Goal: Task Accomplishment & Management: Complete application form

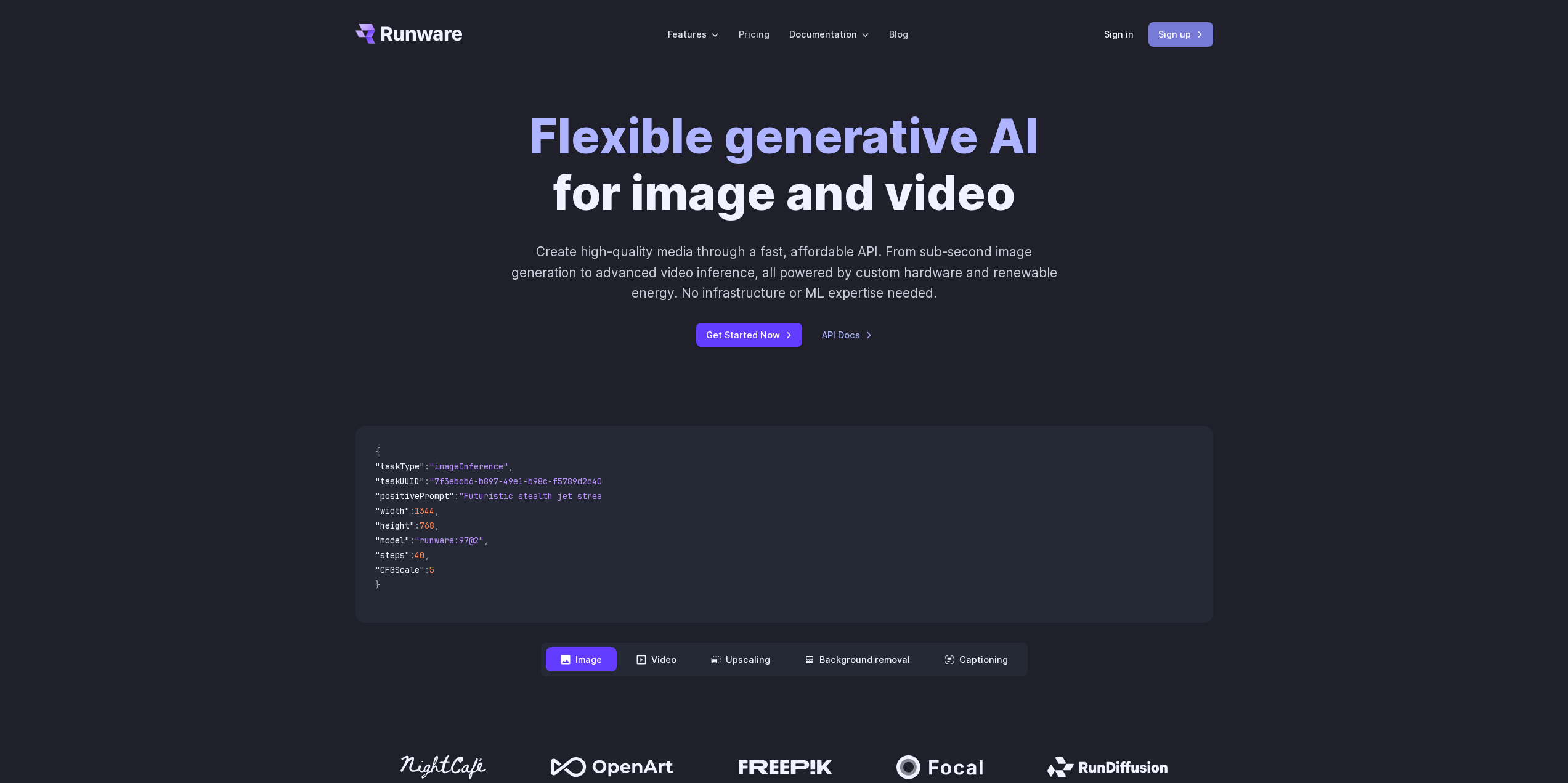
click at [1188, 24] on link "Sign up" at bounding box center [1181, 34] width 65 height 24
click at [1108, 29] on link "Sign in" at bounding box center [1119, 34] width 29 height 14
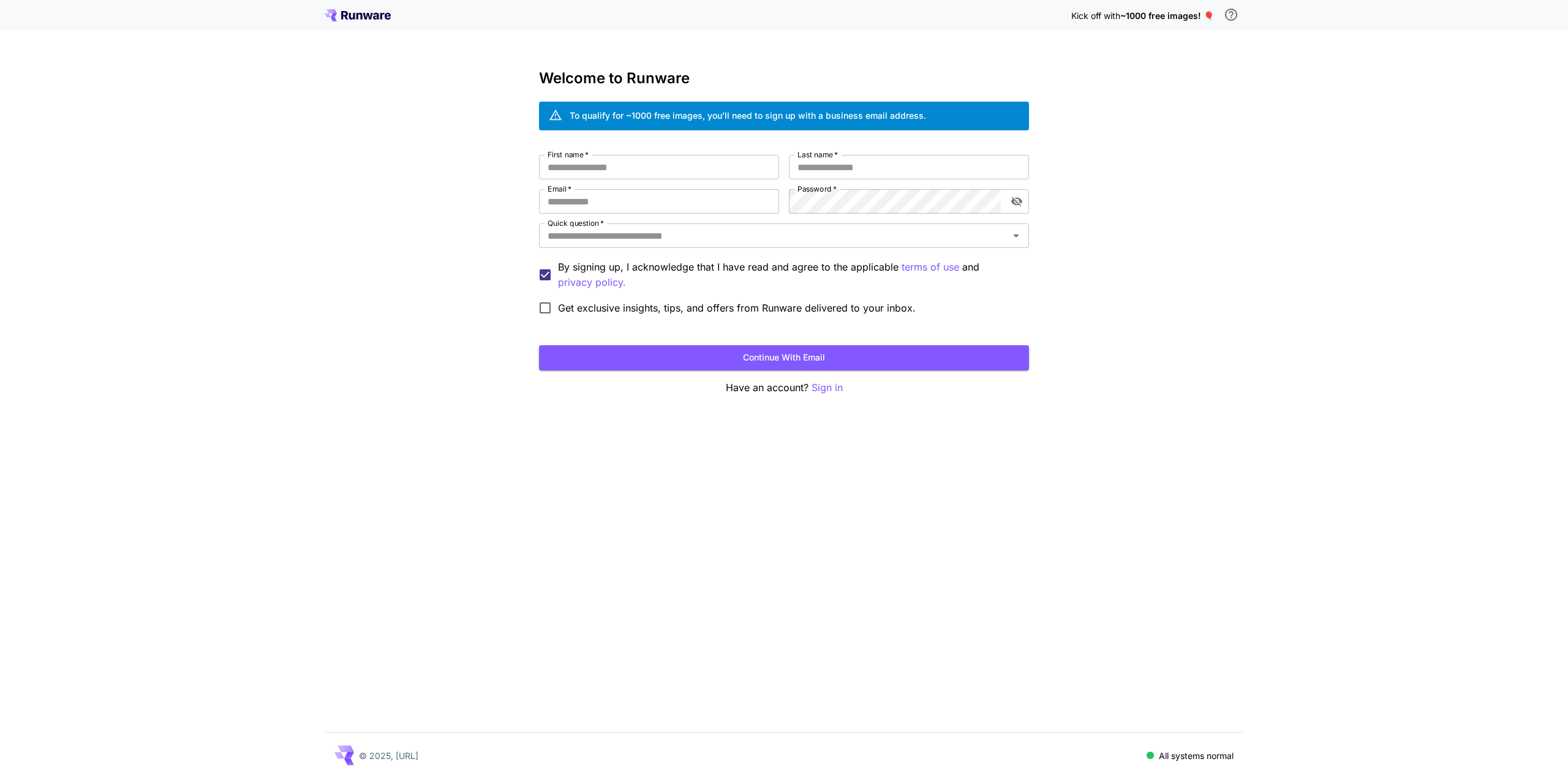
click at [638, 170] on input "First name   *" at bounding box center [659, 166] width 240 height 24
click at [636, 202] on input "Email   *" at bounding box center [659, 201] width 240 height 24
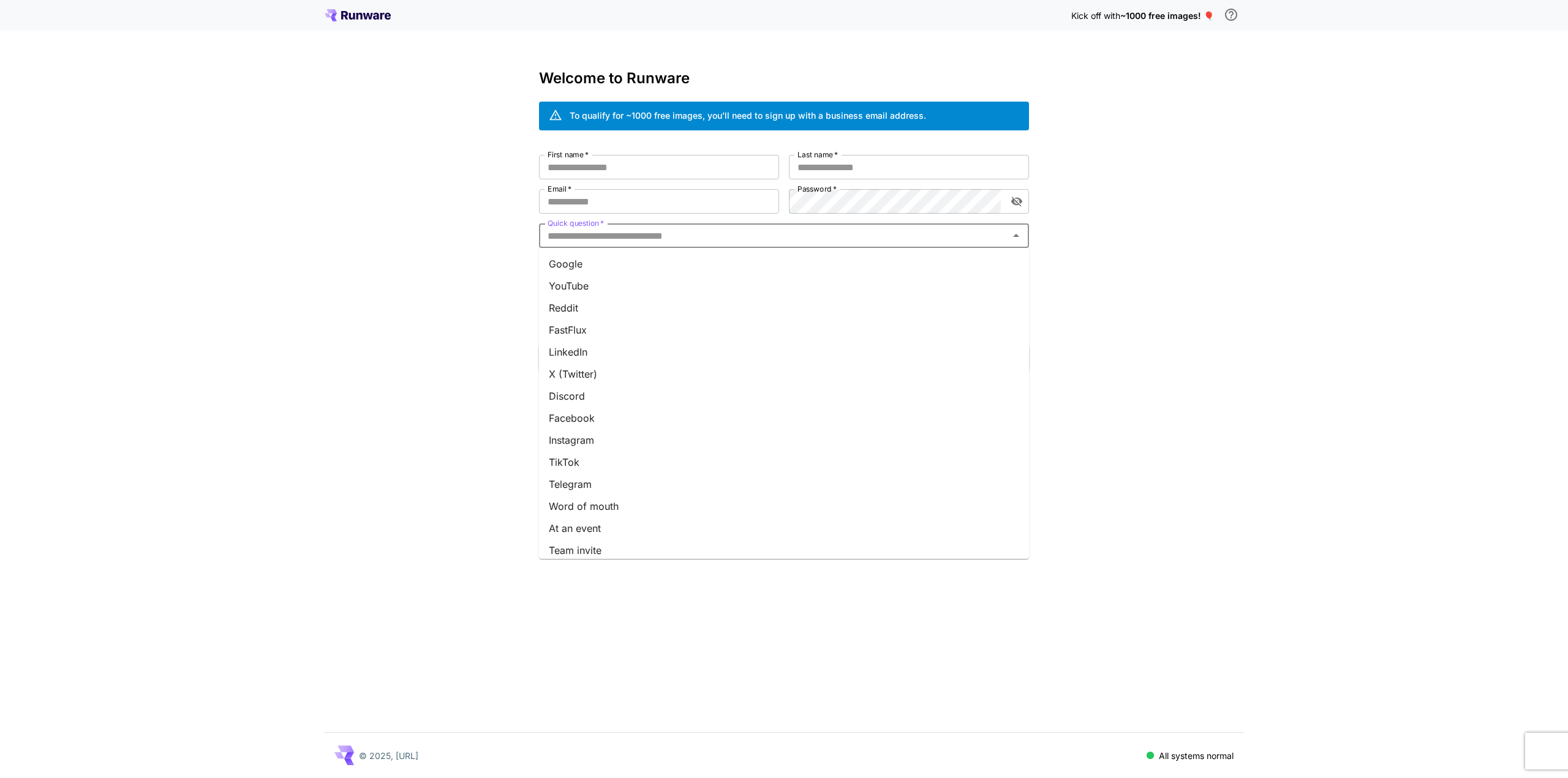
drag, startPoint x: 855, startPoint y: 243, endPoint x: 869, endPoint y: 236, distance: 15.7
click at [856, 243] on input "Quick question   *" at bounding box center [773, 236] width 463 height 17
click at [869, 236] on input "Quick question   *" at bounding box center [773, 236] width 463 height 17
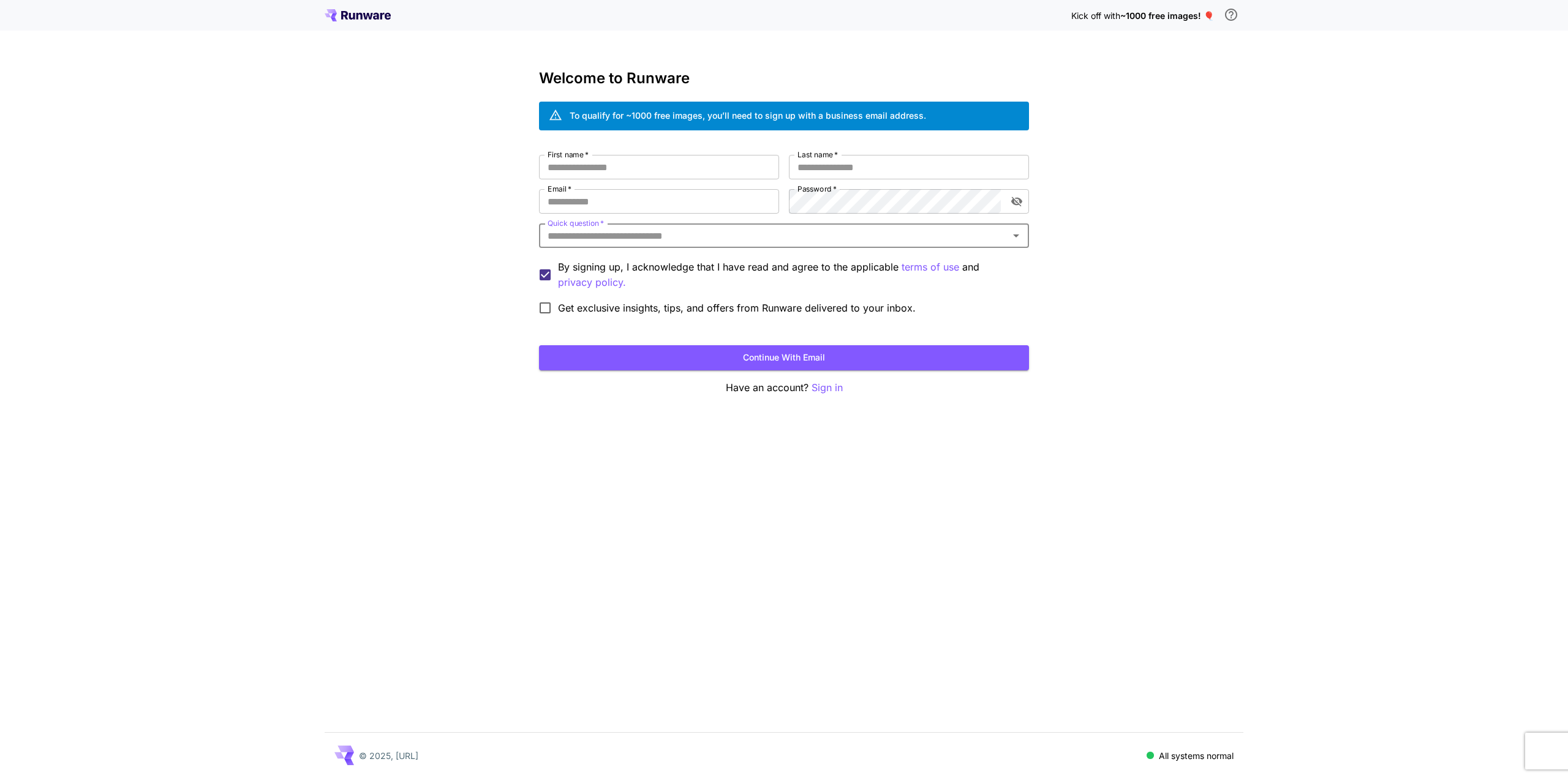
click at [573, 127] on div "To qualify for ~1000 free images, you’ll need to sign up with a business email …" at bounding box center [784, 116] width 490 height 29
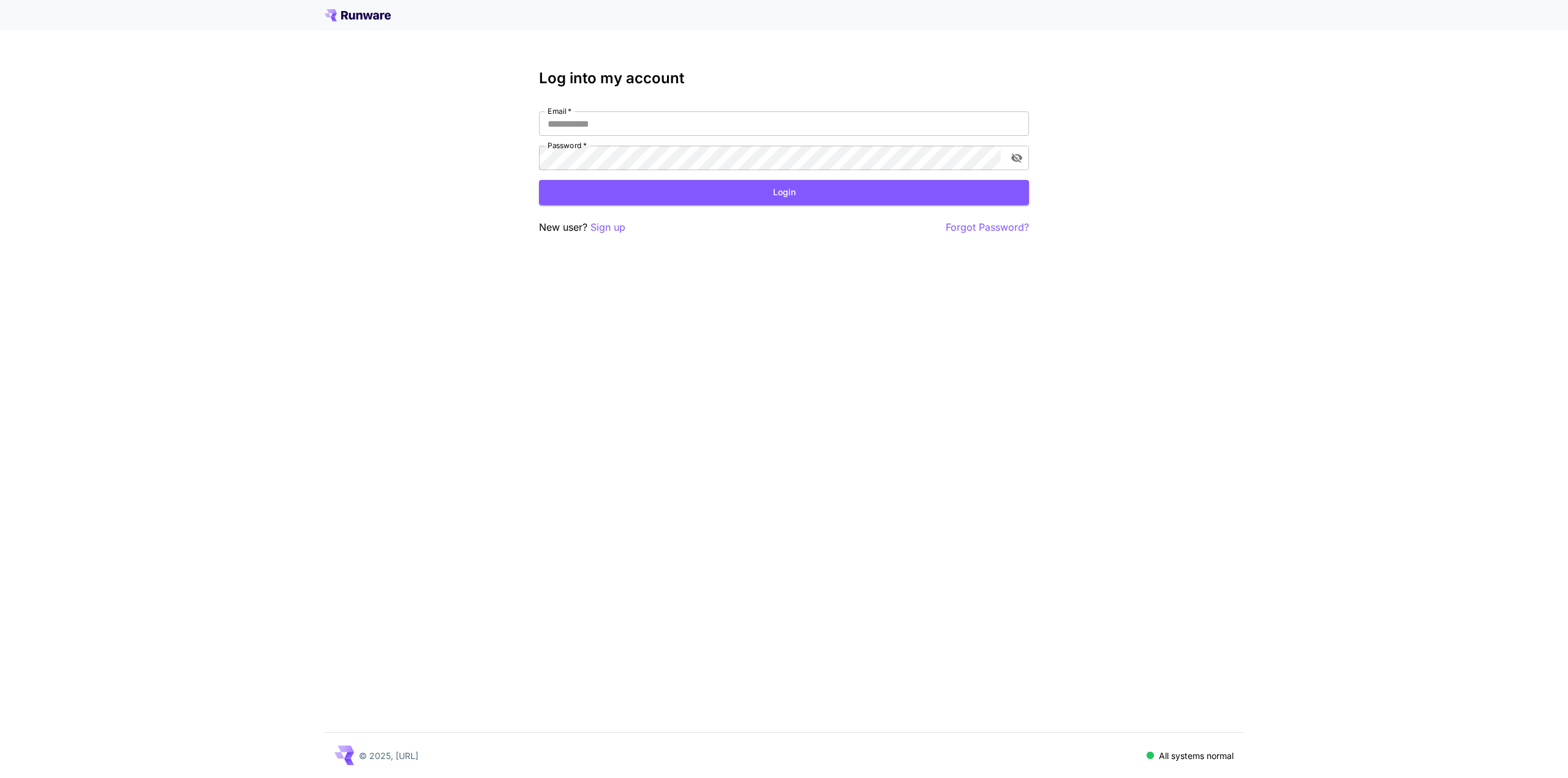
drag, startPoint x: 0, startPoint y: 0, endPoint x: 646, endPoint y: 105, distance: 654.5
click at [646, 105] on div "Log into my account Email   * Email   * Password   * Password   * Login New use…" at bounding box center [784, 153] width 490 height 165
click at [630, 117] on input "Email   *" at bounding box center [784, 123] width 490 height 24
click at [605, 223] on p "Sign up" at bounding box center [608, 227] width 35 height 15
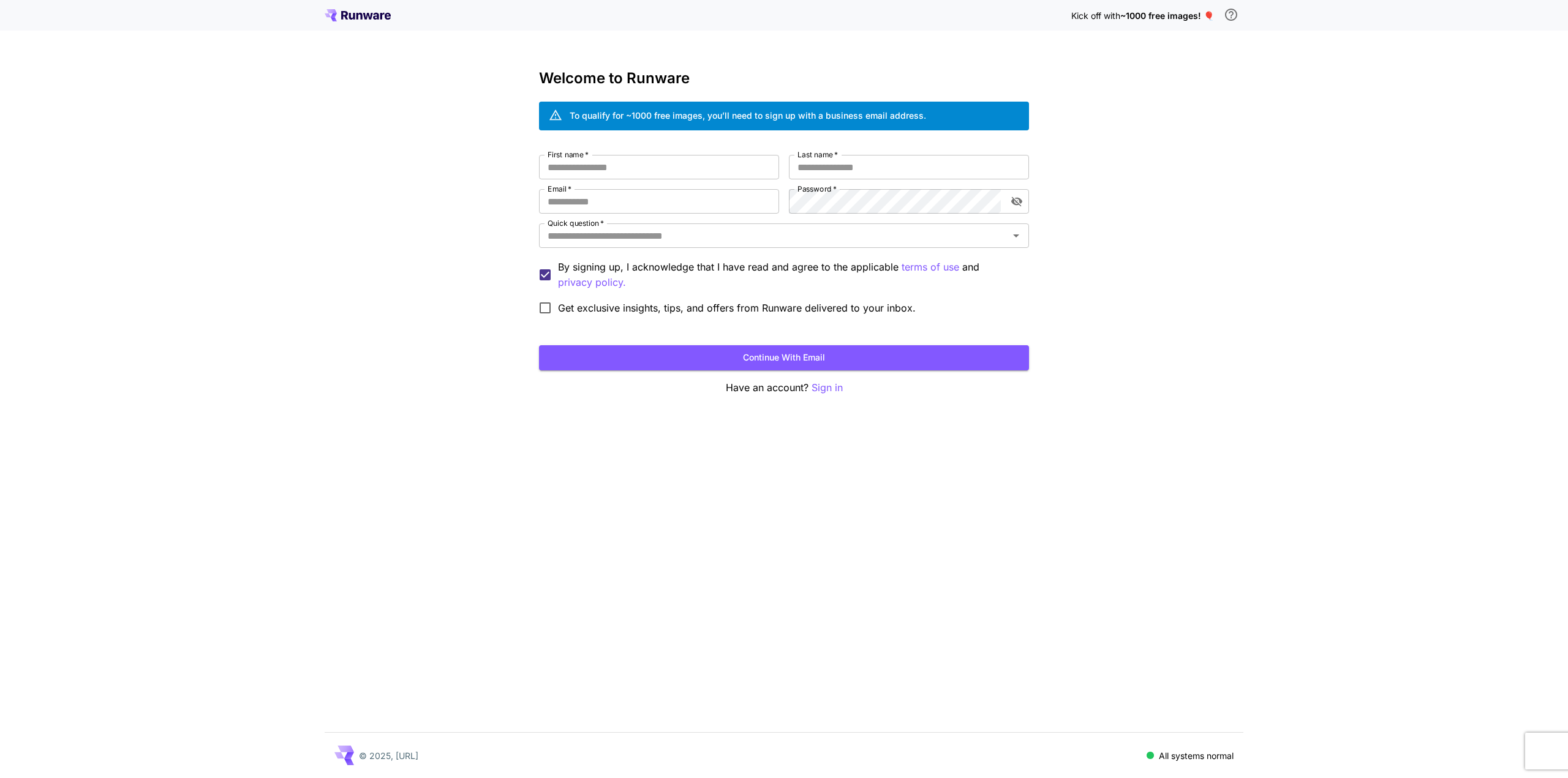
click at [614, 154] on div "Welcome to Runware To qualify for ~1000 free images, you’ll need to sign up wit…" at bounding box center [784, 233] width 490 height 326
drag, startPoint x: 611, startPoint y: 159, endPoint x: 610, endPoint y: 166, distance: 7.1
click at [611, 161] on input "First name   *" at bounding box center [659, 166] width 240 height 24
click at [610, 166] on input "First name   *" at bounding box center [659, 166] width 240 height 24
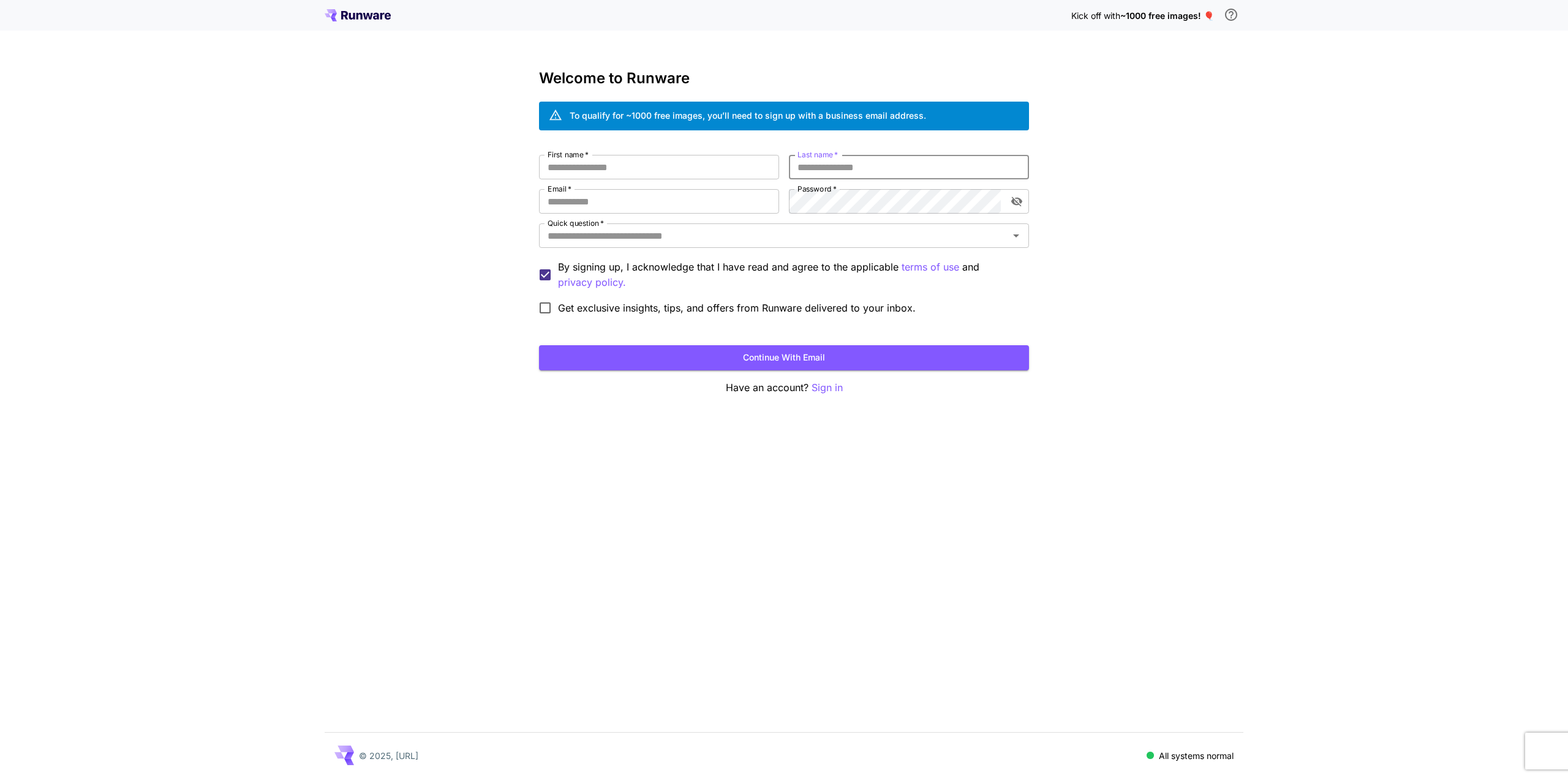
click at [845, 176] on input "Last name   *" at bounding box center [908, 166] width 240 height 24
